Goal: Entertainment & Leisure: Consume media (video, audio)

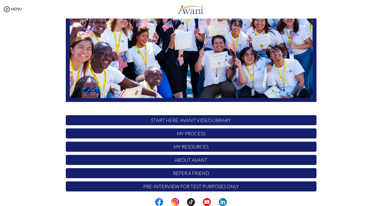
scroll to position [88, 0]
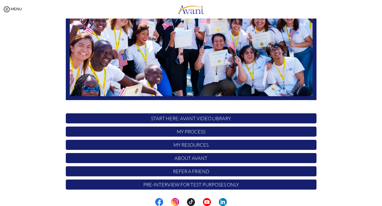
click at [172, 118] on p "START HERE: Avant Video Library" at bounding box center [191, 119] width 251 height 10
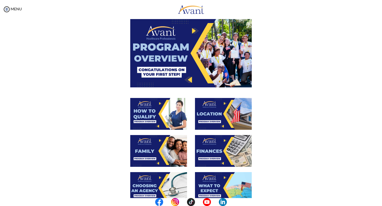
scroll to position [25, 0]
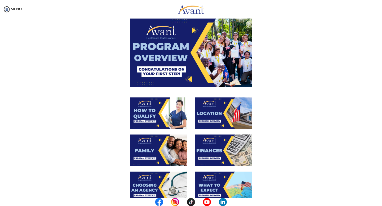
click at [184, 50] on img at bounding box center [190, 53] width 121 height 68
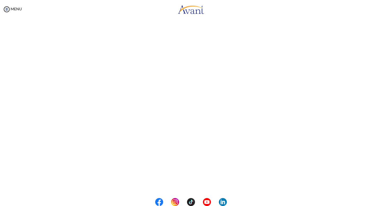
scroll to position [54, 0]
click at [204, 181] on body "Maintenance break. Please come back in 2 hours. MENU My Status What is the next…" at bounding box center [191, 103] width 382 height 206
click at [203, 181] on button "Back to Avant Video Library" at bounding box center [191, 184] width 52 height 8
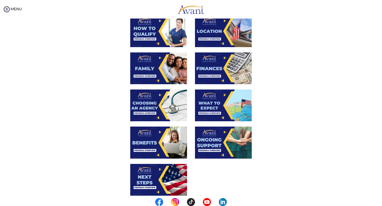
scroll to position [105, 0]
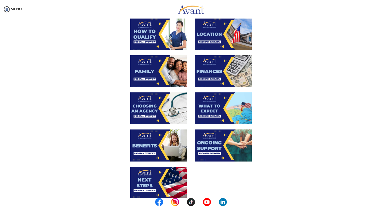
click at [169, 33] on img at bounding box center [158, 34] width 57 height 32
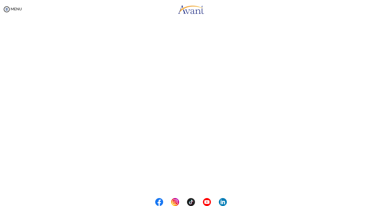
scroll to position [54, 0]
click at [199, 184] on body "Maintenance break. Please come back in 2 hours. MENU My Status What is the next…" at bounding box center [191, 103] width 382 height 206
click at [198, 183] on button "Back to Avant Video Library" at bounding box center [191, 184] width 52 height 8
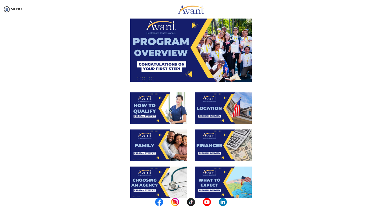
scroll to position [16, 0]
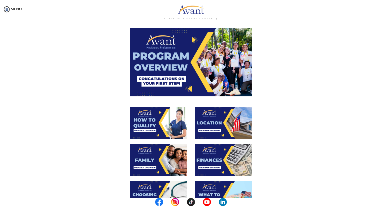
click at [208, 124] on img at bounding box center [223, 123] width 57 height 32
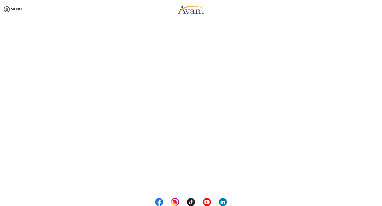
scroll to position [54, 0]
click at [170, 189] on body "Maintenance break. Please come back in 2 hours. MENU My Status What is the next…" at bounding box center [191, 103] width 382 height 206
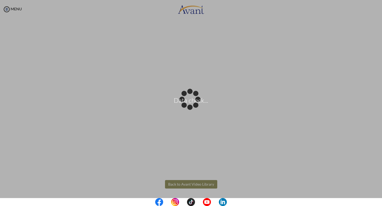
click at [187, 107] on div "Data check..." at bounding box center [190, 102] width 7 height 7
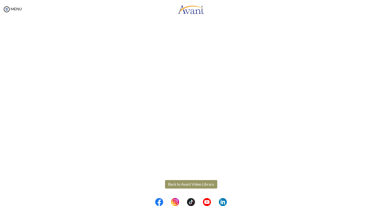
click at [172, 184] on button "Back to Avant Video Library" at bounding box center [191, 184] width 52 height 8
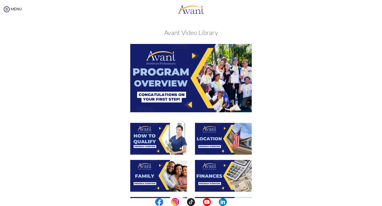
click at [159, 169] on img at bounding box center [158, 176] width 57 height 32
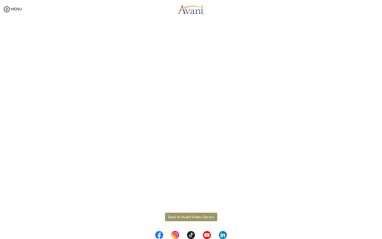
scroll to position [79, 0]
